Goal: Find specific page/section: Find specific page/section

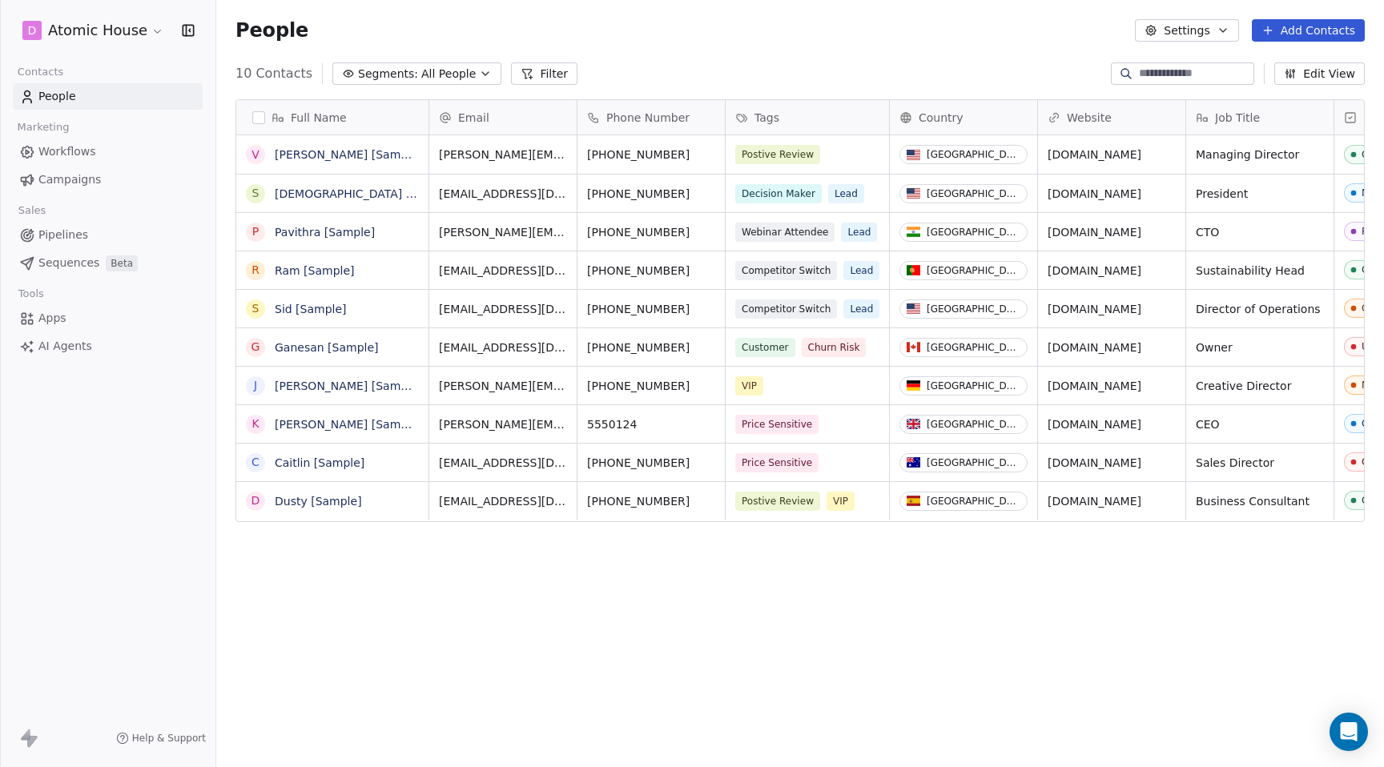
scroll to position [675, 1168]
click at [374, 74] on span "Segments:" at bounding box center [388, 74] width 60 height 17
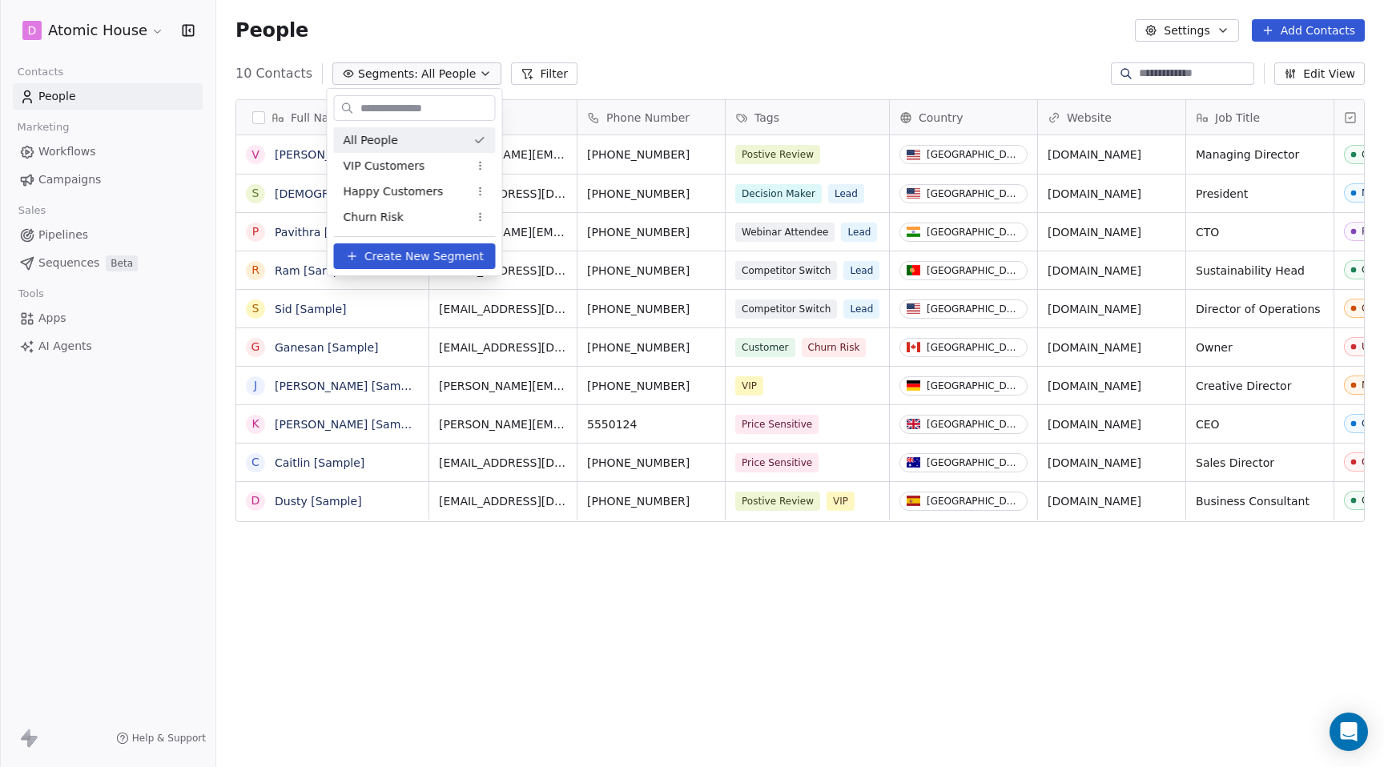
click at [376, 137] on span "All People" at bounding box center [371, 140] width 54 height 17
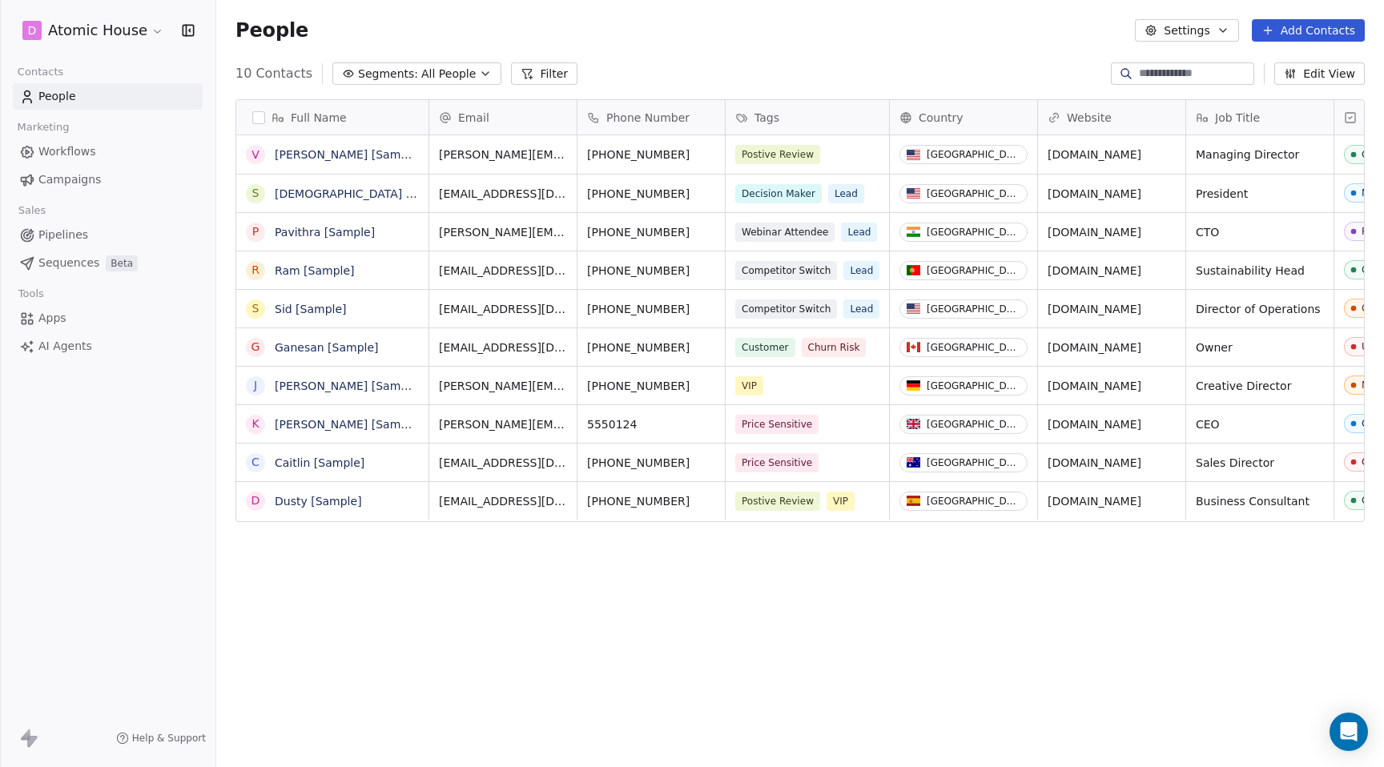
click at [545, 66] on button "Filter" at bounding box center [544, 73] width 66 height 22
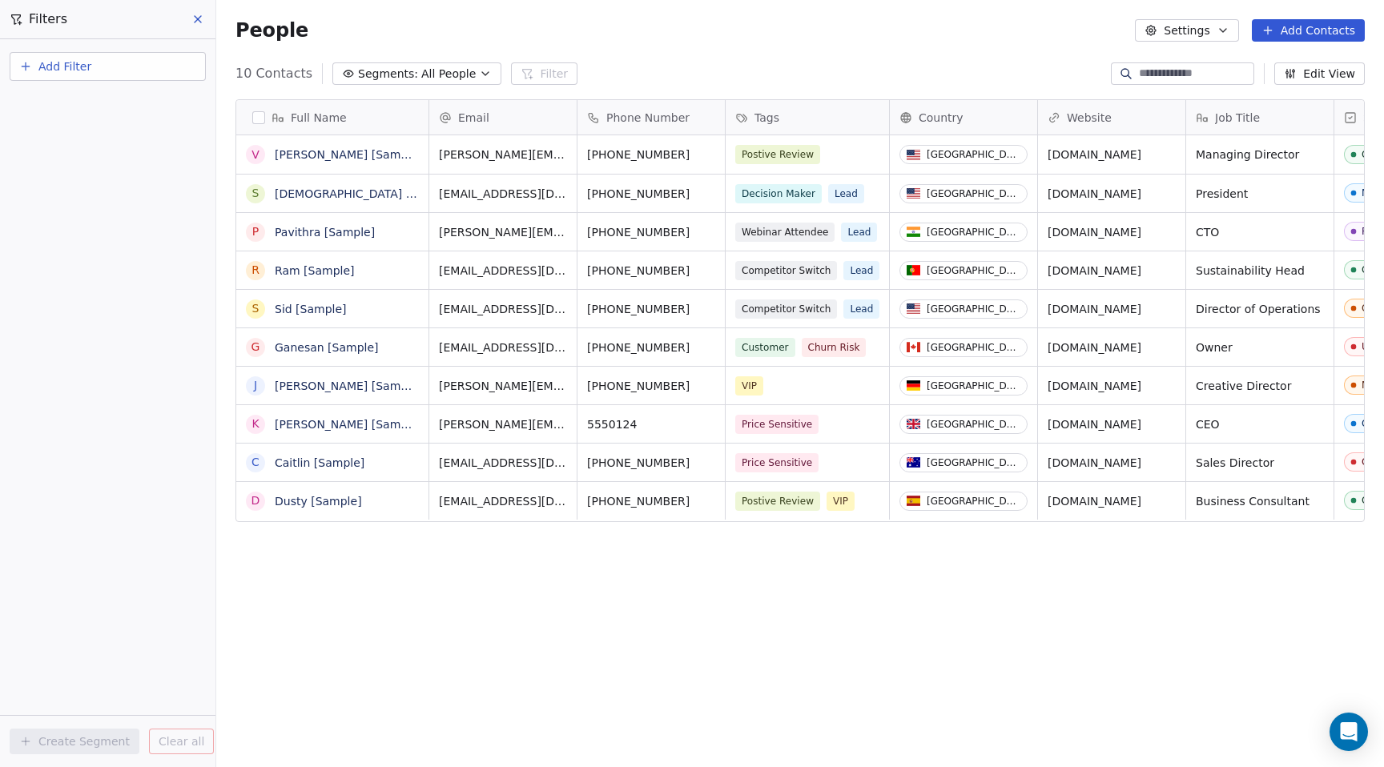
click at [198, 18] on icon at bounding box center [198, 19] width 6 height 6
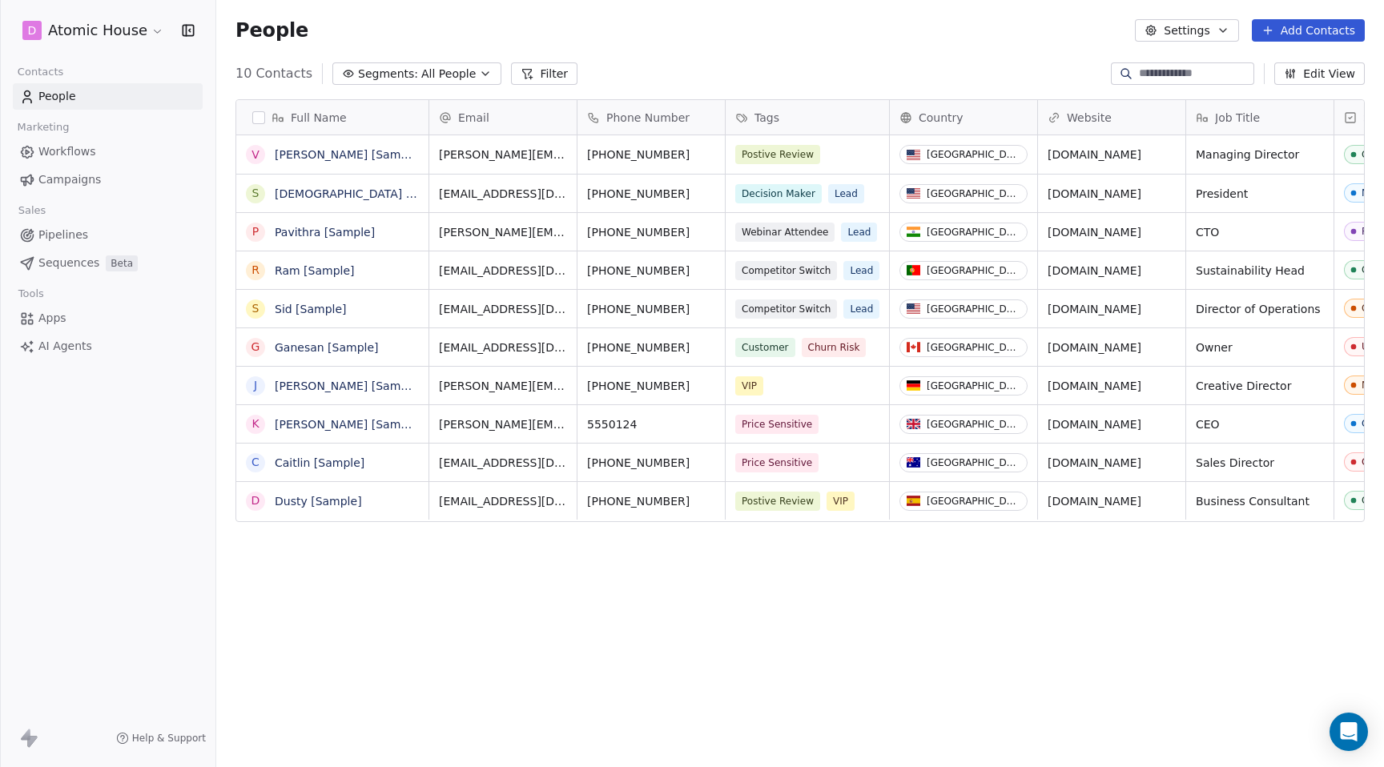
click at [105, 26] on html "D Atomic House Contacts People Marketing Workflows Campaigns Sales Pipelines Se…" at bounding box center [692, 394] width 1384 height 788
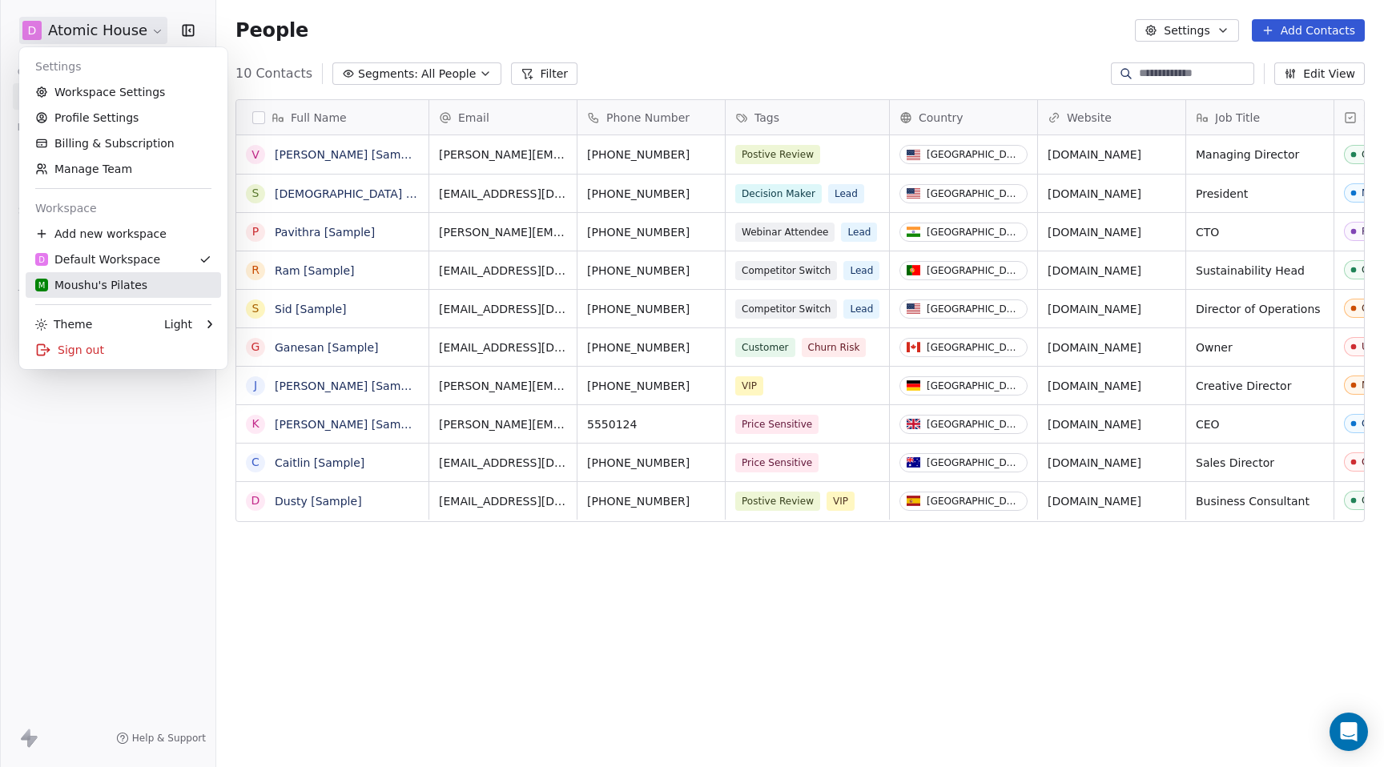
click at [109, 279] on div "M Moushu's Pilates" at bounding box center [91, 285] width 112 height 16
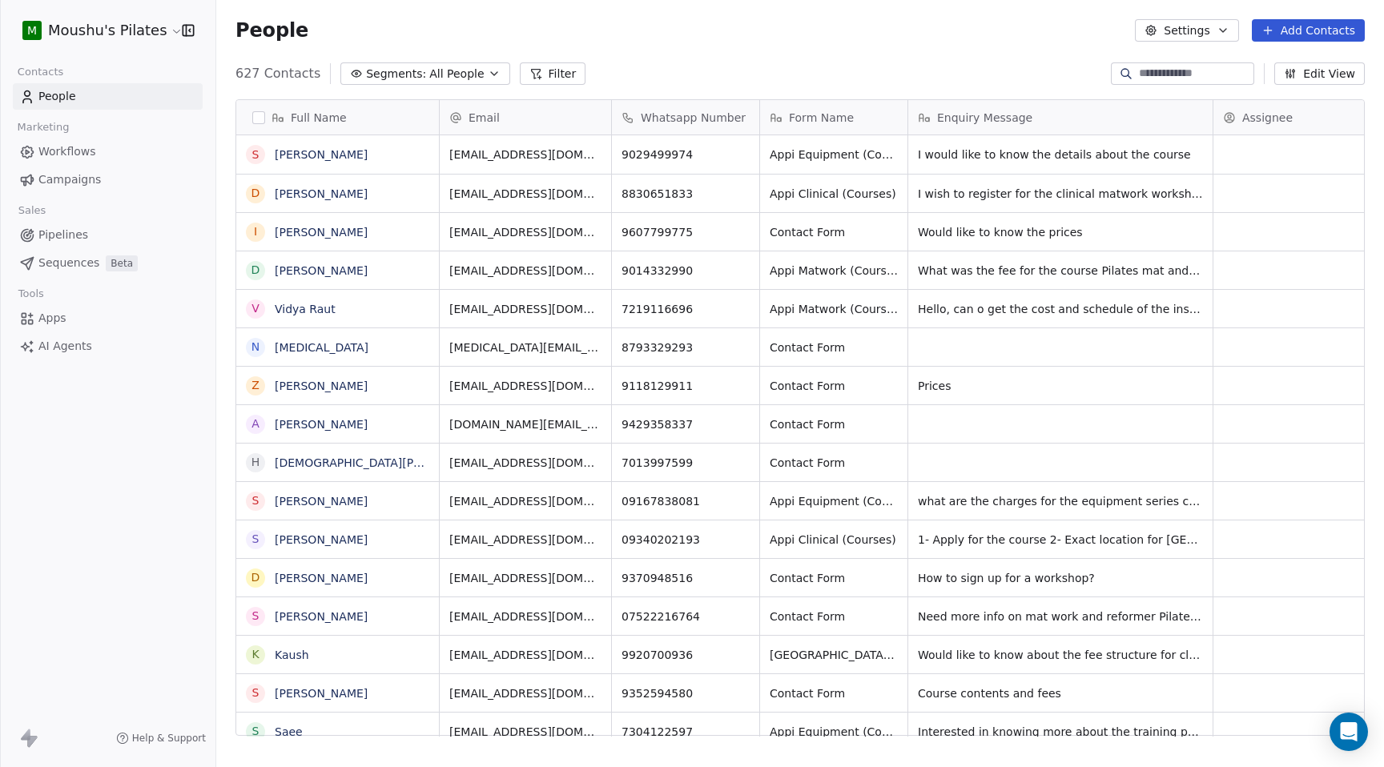
scroll to position [675, 1168]
click at [316, 112] on span "Full Name" at bounding box center [319, 118] width 56 height 16
click at [316, 112] on html "M Moushu's Pilates Contacts People Marketing Workflows Campaigns Sales Pipeline…" at bounding box center [692, 394] width 1384 height 788
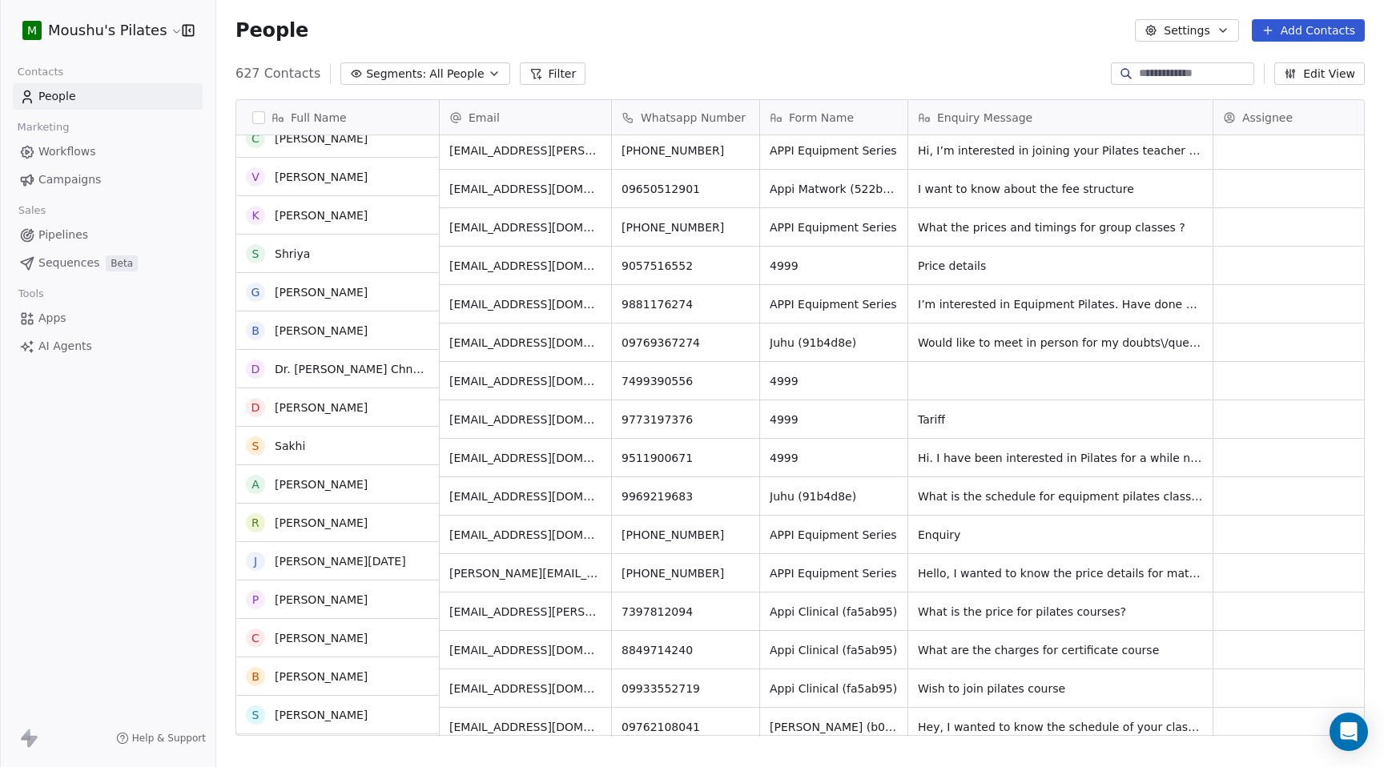
scroll to position [0, 0]
